Goal: Task Accomplishment & Management: Manage account settings

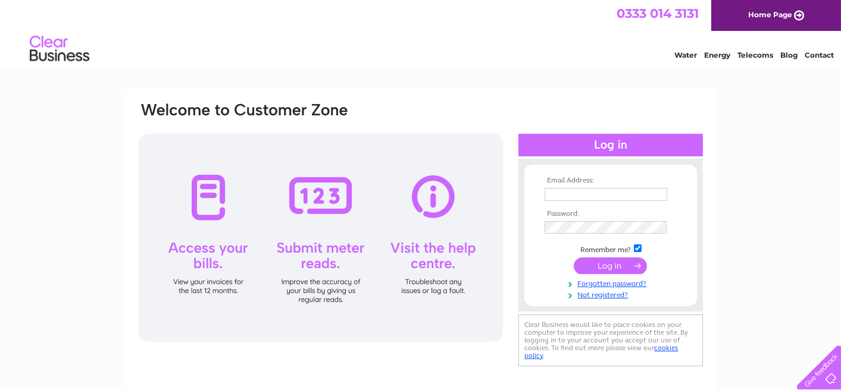
type input "denise@dddecorators.co.uk"
click at [597, 268] on input "submit" at bounding box center [610, 266] width 73 height 17
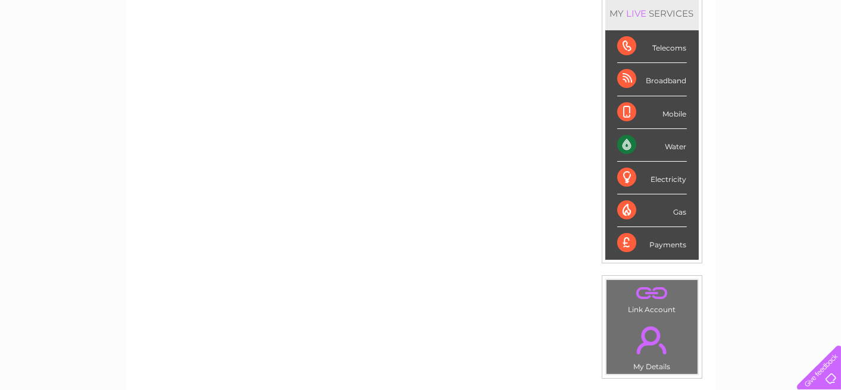
scroll to position [16, 0]
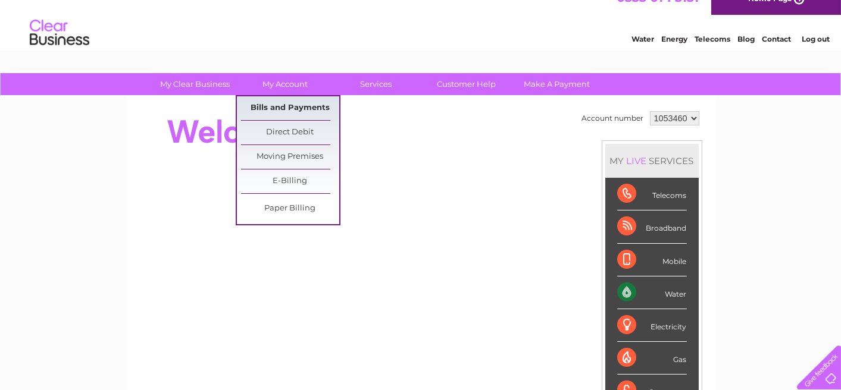
click at [283, 105] on link "Bills and Payments" at bounding box center [290, 108] width 98 height 24
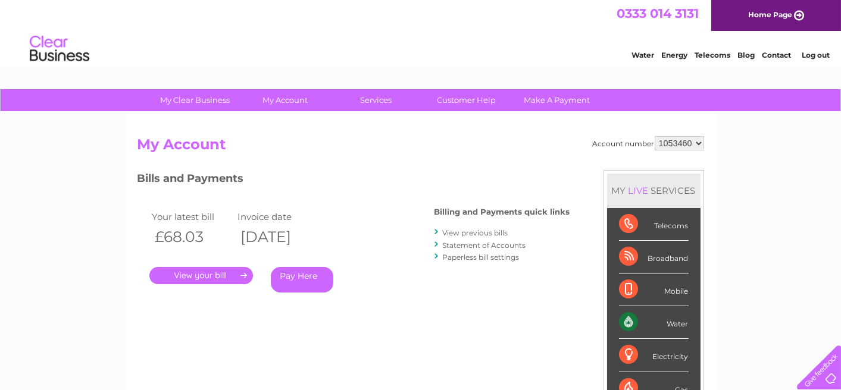
click at [198, 279] on link "." at bounding box center [201, 275] width 104 height 17
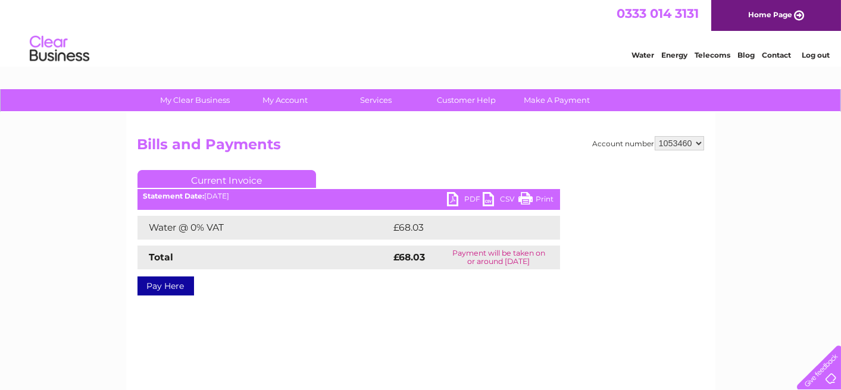
click at [462, 197] on link "PDF" at bounding box center [465, 200] width 36 height 17
